Goal: Task Accomplishment & Management: Use online tool/utility

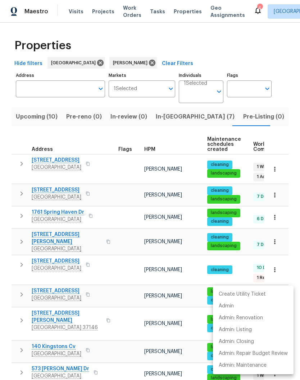
scroll to position [300, 0]
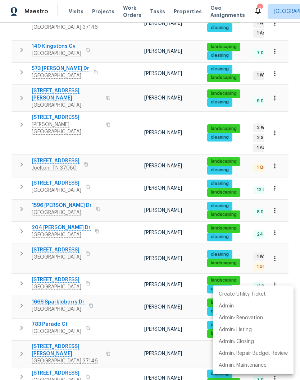
click at [130, 273] on div at bounding box center [150, 190] width 300 height 380
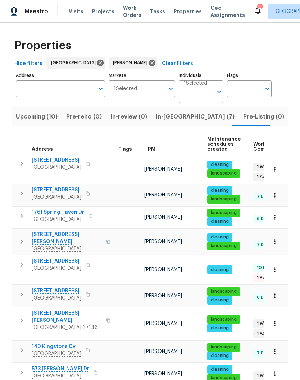
scroll to position [0, 0]
click at [162, 112] on span "In-reno (7)" at bounding box center [195, 117] width 79 height 10
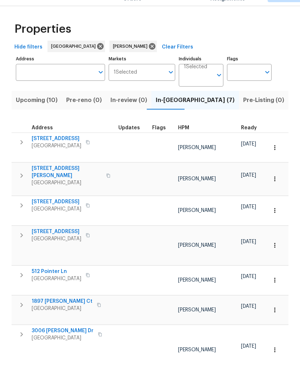
scroll to position [17, 0]
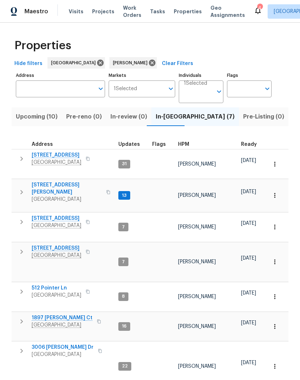
click at [59, 215] on span "[STREET_ADDRESS]" at bounding box center [57, 218] width 50 height 7
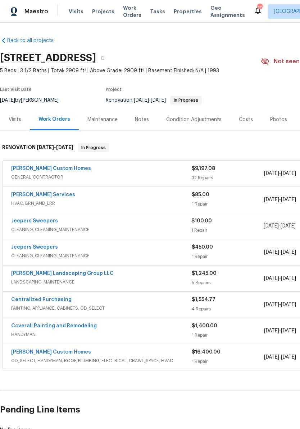
click at [55, 171] on link "[PERSON_NAME] Custom Homes" at bounding box center [51, 168] width 80 height 5
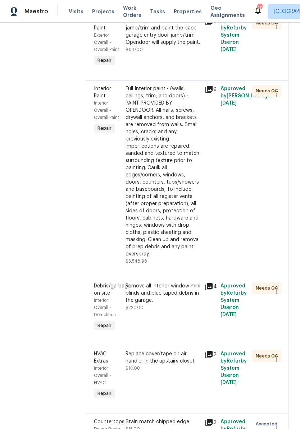
scroll to position [327, 0]
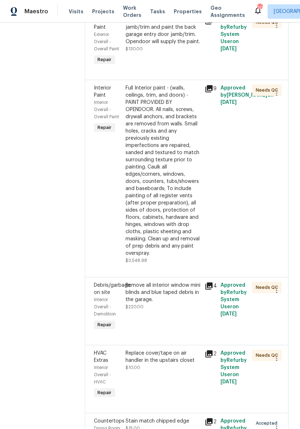
click at [179, 164] on div "Full Interior paint - (walls, ceilings, trim, and doors) - PAINT PROVIDED BY OP…" at bounding box center [162, 170] width 75 height 173
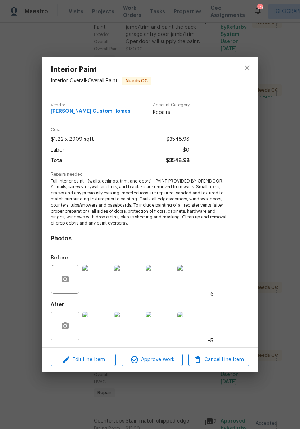
click at [195, 281] on img at bounding box center [191, 279] width 29 height 29
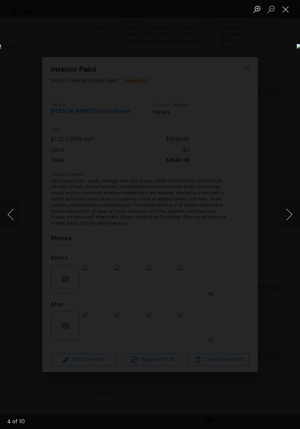
click at [291, 217] on button "Next image" at bounding box center [289, 214] width 22 height 29
click at [288, 219] on button "Next image" at bounding box center [289, 214] width 22 height 29
click at [290, 215] on button "Next image" at bounding box center [289, 214] width 22 height 29
click at [289, 220] on button "Next image" at bounding box center [289, 214] width 22 height 29
click at [290, 218] on button "Next image" at bounding box center [289, 214] width 22 height 29
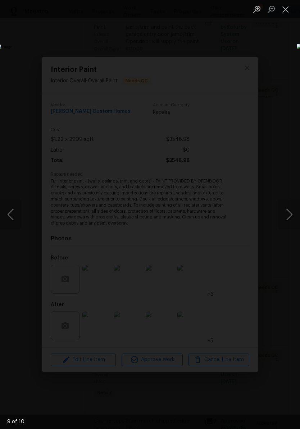
click at [292, 217] on button "Next image" at bounding box center [289, 214] width 22 height 29
click at [289, 217] on button "Next image" at bounding box center [289, 214] width 22 height 29
click at [291, 214] on button "Next image" at bounding box center [289, 214] width 22 height 29
click at [292, 217] on button "Next image" at bounding box center [289, 214] width 22 height 29
click at [292, 215] on button "Next image" at bounding box center [289, 214] width 22 height 29
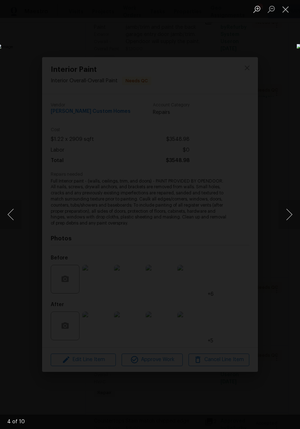
click at [291, 217] on button "Next image" at bounding box center [289, 214] width 22 height 29
click at [287, 213] on button "Next image" at bounding box center [289, 214] width 22 height 29
click at [287, 12] on button "Close lightbox" at bounding box center [285, 9] width 14 height 13
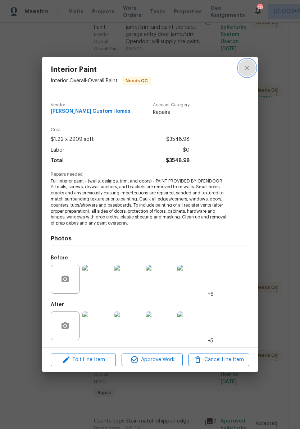
click at [248, 72] on icon "close" at bounding box center [247, 68] width 9 height 9
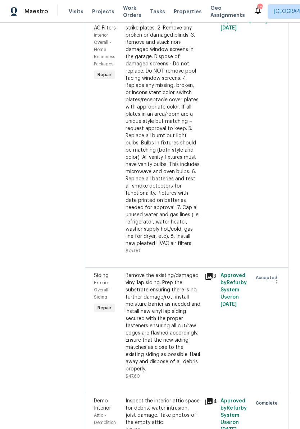
scroll to position [1998, 0]
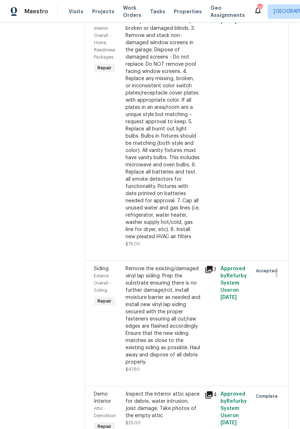
click at [182, 101] on div "1. Replace all missing and/or damaged door stops and strike plates. 2. Remove a…" at bounding box center [162, 121] width 75 height 237
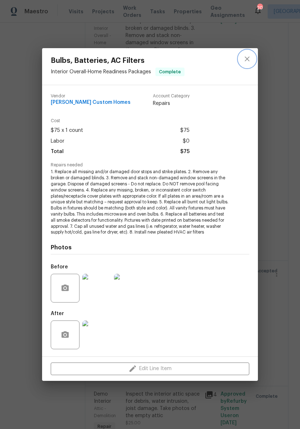
click at [251, 61] on button "close" at bounding box center [246, 58] width 17 height 17
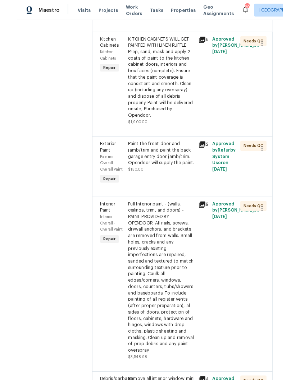
scroll to position [186, 0]
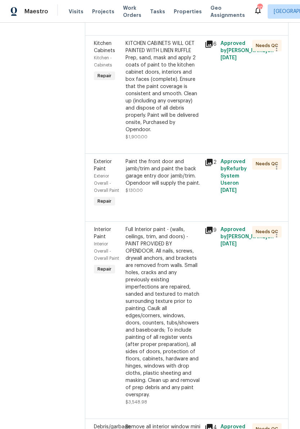
click at [181, 253] on div "Full Interior paint - (walls, ceilings, trim, and doors) - PAINT PROVIDED BY OP…" at bounding box center [162, 312] width 75 height 173
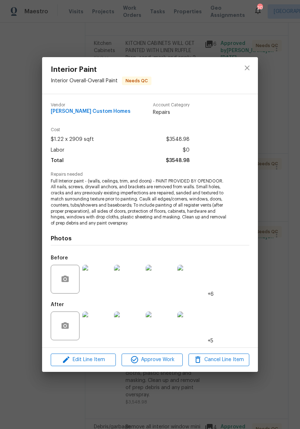
click at [196, 281] on img at bounding box center [191, 279] width 29 height 29
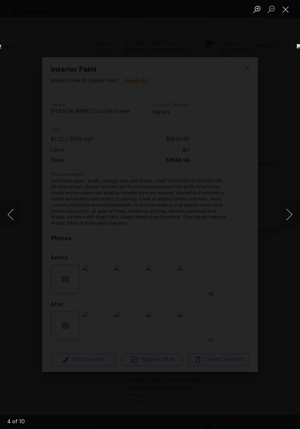
click at [288, 217] on button "Next image" at bounding box center [289, 214] width 22 height 29
click at [290, 216] on button "Next image" at bounding box center [289, 214] width 22 height 29
click at [292, 211] on button "Next image" at bounding box center [289, 214] width 22 height 29
click at [289, 217] on button "Next image" at bounding box center [289, 214] width 22 height 29
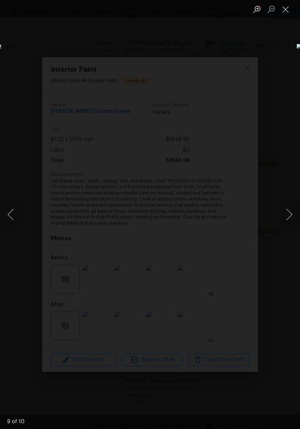
click at [291, 216] on button "Next image" at bounding box center [289, 214] width 22 height 29
click at [288, 215] on button "Next image" at bounding box center [289, 214] width 22 height 29
click at [289, 215] on button "Next image" at bounding box center [289, 214] width 22 height 29
click at [288, 214] on button "Next image" at bounding box center [289, 214] width 22 height 29
click at [290, 212] on button "Next image" at bounding box center [289, 214] width 22 height 29
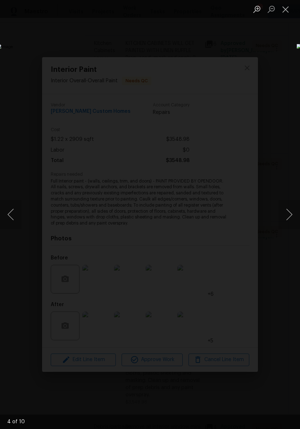
click at [290, 212] on button "Next image" at bounding box center [289, 214] width 22 height 29
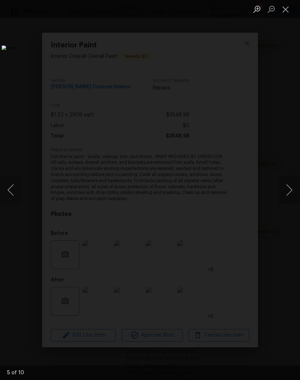
click at [285, 11] on button "Close lightbox" at bounding box center [285, 9] width 14 height 13
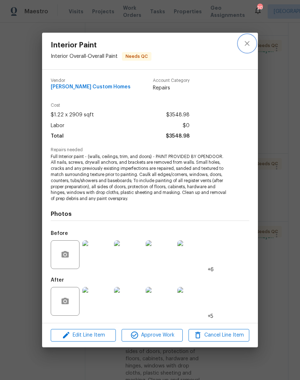
click at [247, 47] on icon "close" at bounding box center [247, 43] width 9 height 9
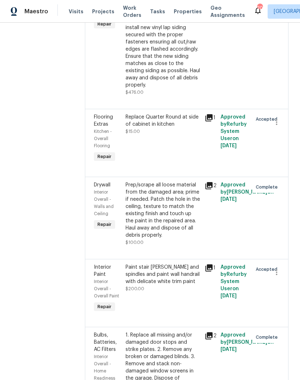
scroll to position [1670, 0]
click at [191, 128] on div "Replace Quarter Round at side of cabinet in kitchen" at bounding box center [162, 120] width 75 height 14
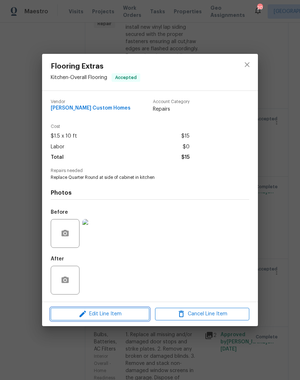
click at [127, 317] on span "Edit Line Item" at bounding box center [100, 314] width 94 height 9
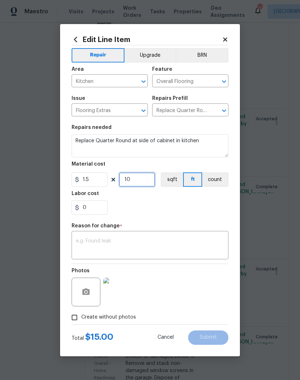
click at [145, 182] on input "10" at bounding box center [137, 180] width 36 height 14
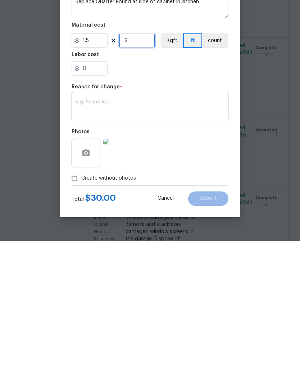
scroll to position [30, 0]
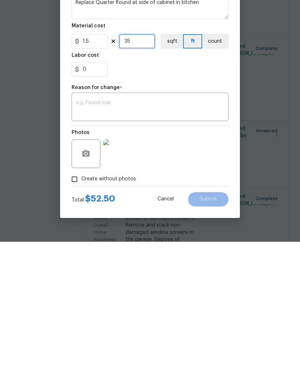
type input "35"
click at [125, 233] on div "x ​" at bounding box center [150, 246] width 157 height 27
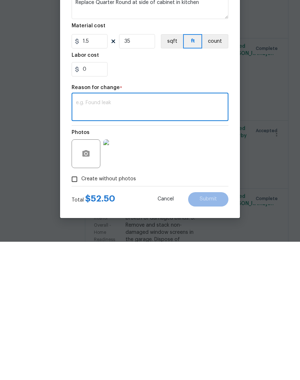
scroll to position [29, 0]
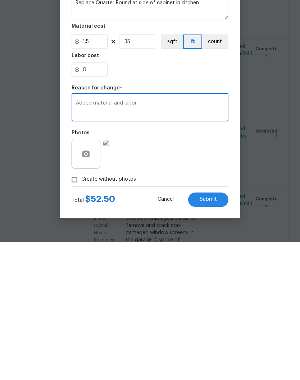
type textarea "Added material and labor"
click at [86, 291] on circle "button" at bounding box center [86, 292] width 2 height 2
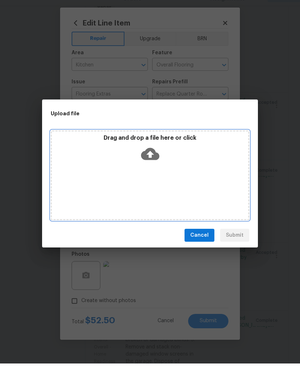
click at [179, 175] on div "Drag and drop a file here or click" at bounding box center [150, 192] width 198 height 90
click at [190, 161] on div "Drag and drop a file here or click" at bounding box center [150, 166] width 196 height 31
